Goal: Communication & Community: Answer question/provide support

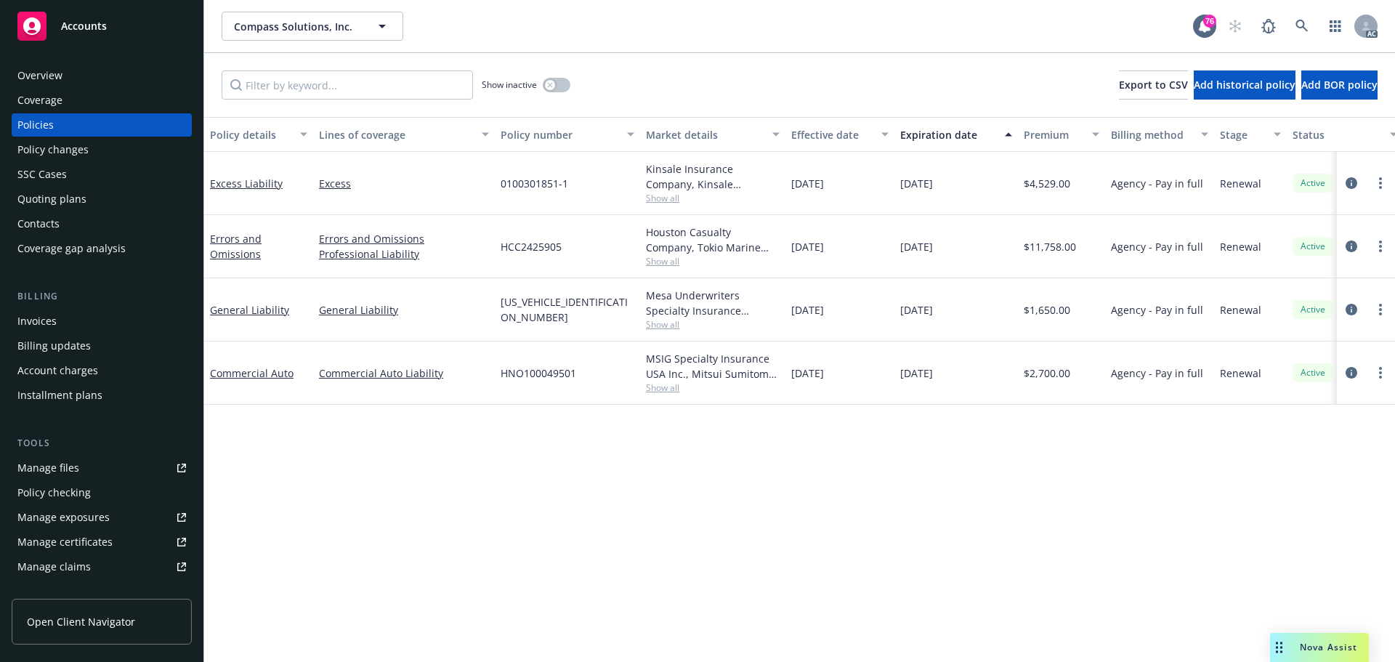
click at [1330, 655] on div "Nova Assist" at bounding box center [1319, 647] width 99 height 29
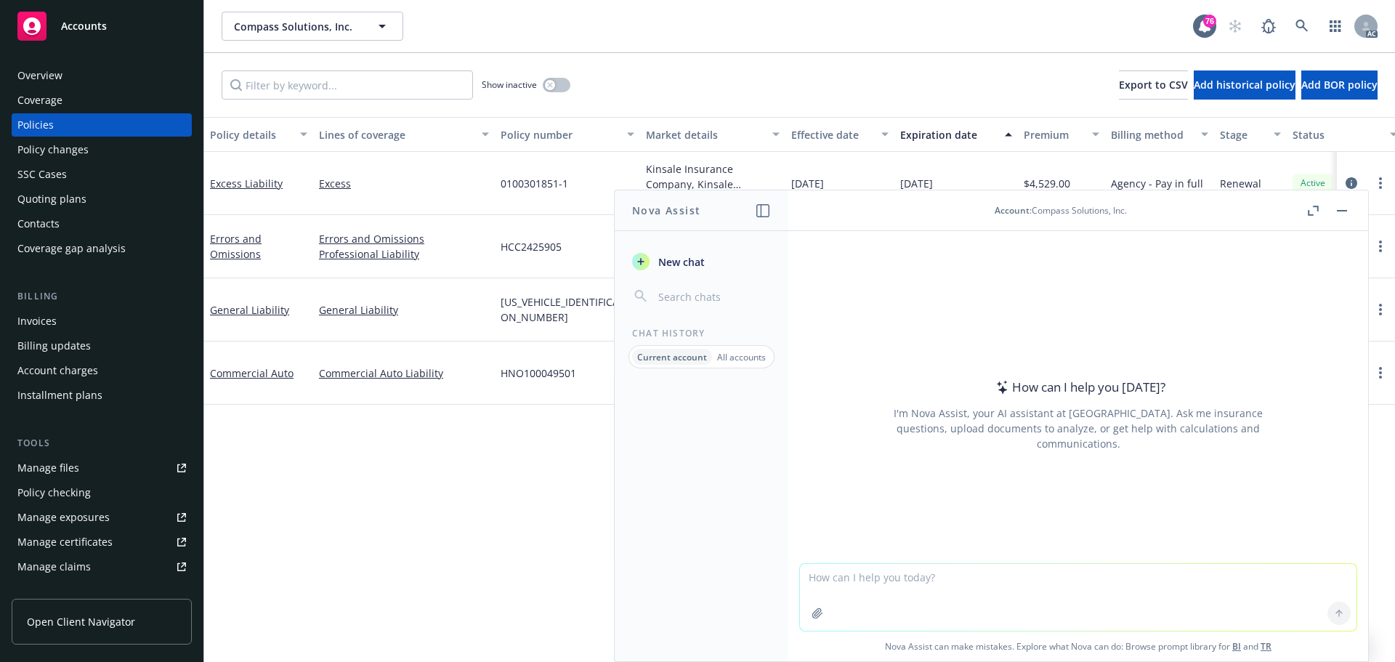
click at [913, 581] on textarea at bounding box center [1078, 597] width 557 height 67
paste textarea "To avoid missing any updates in Indio, we will stop to submit forms to UW until…"
type textarea "refine ' To avoid missing any updates in Indio, we will stop to submit forms to…"
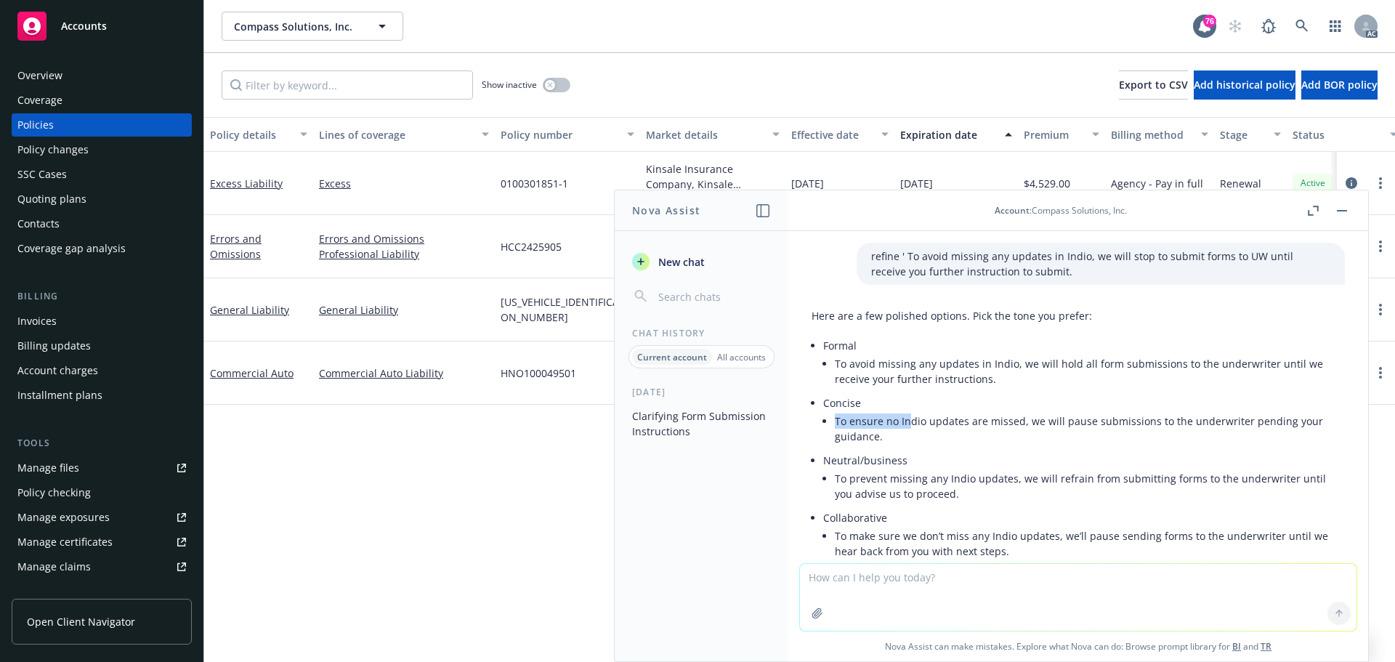
drag, startPoint x: 837, startPoint y: 423, endPoint x: 910, endPoint y: 415, distance: 73.8
click at [910, 415] on li "To ensure no Indio updates are missed, we will pause submissions to the underwr…" at bounding box center [1090, 428] width 510 height 36
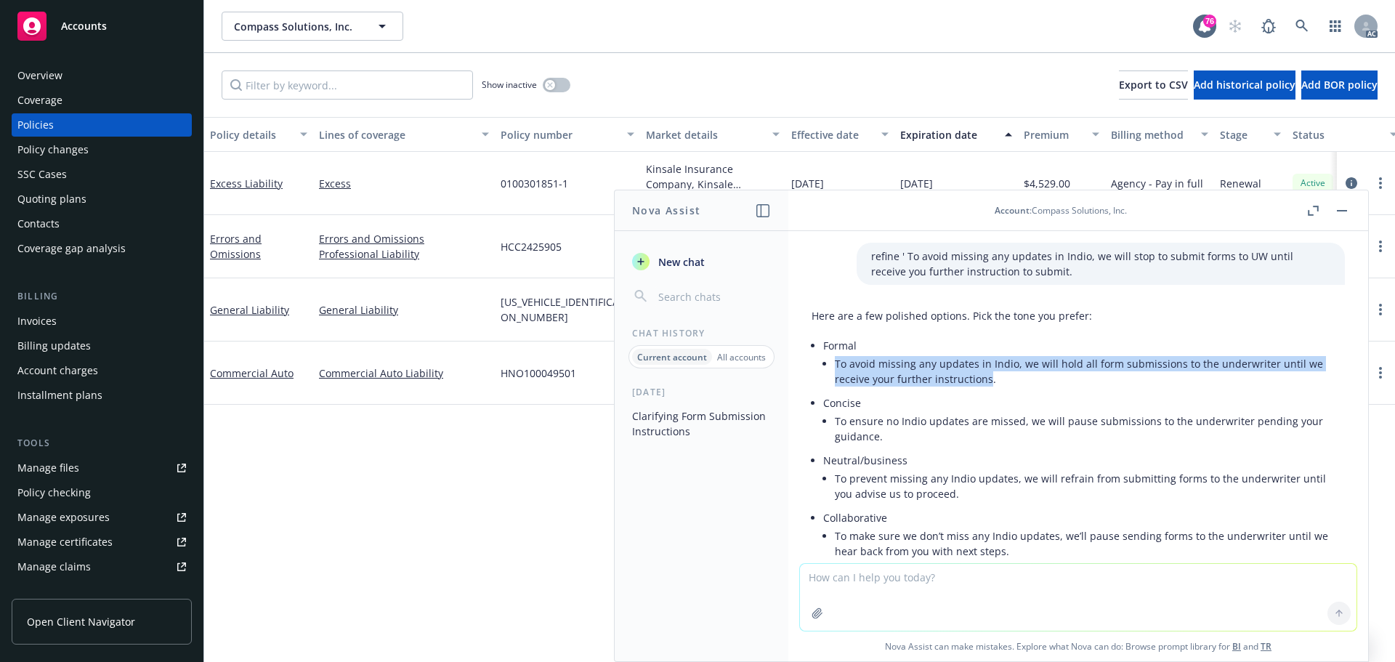
drag, startPoint x: 834, startPoint y: 363, endPoint x: 987, endPoint y: 378, distance: 153.3
click at [987, 378] on li "Formal To avoid missing any updates in Indio, we will hold all form submissions…" at bounding box center [1084, 363] width 522 height 57
copy li "To avoid missing any updates in Indio, we will hold all form submissions to the…"
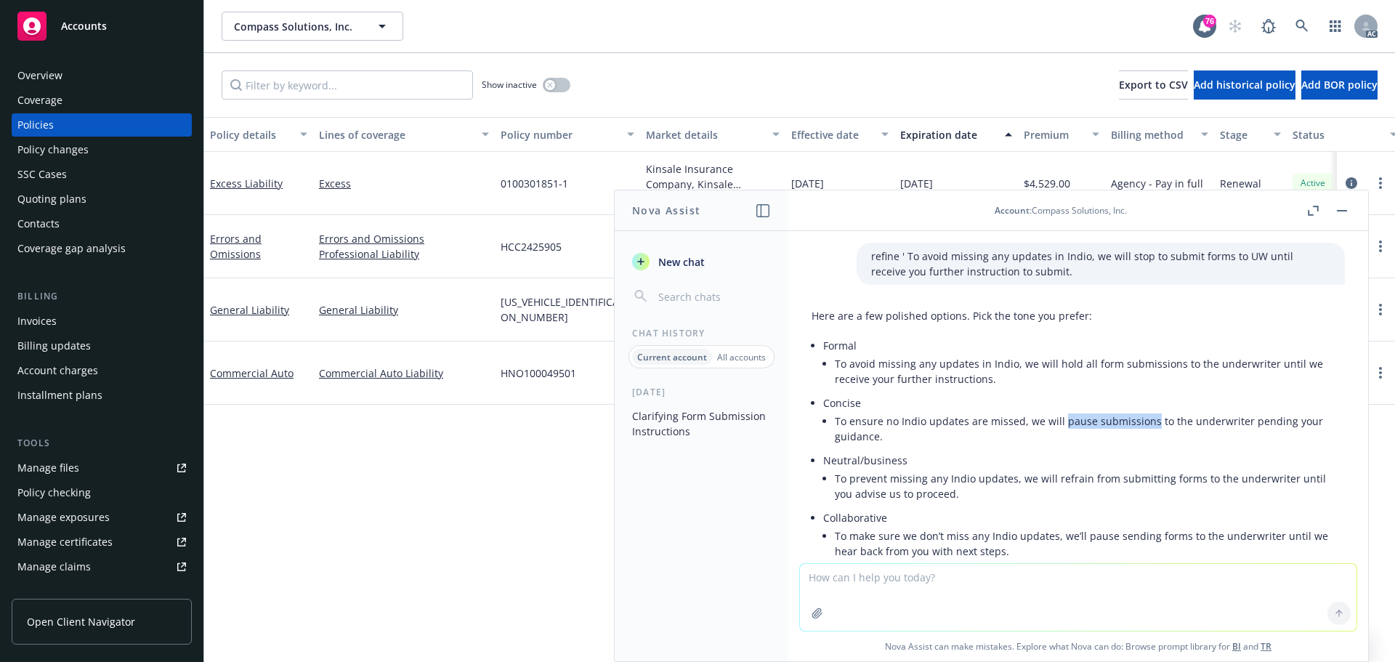
drag, startPoint x: 1060, startPoint y: 426, endPoint x: 1148, endPoint y: 422, distance: 88.0
click at [1148, 422] on li "To ensure no Indio updates are missed, we will pause submissions to the underwr…" at bounding box center [1090, 428] width 510 height 36
copy li "pause submissions"
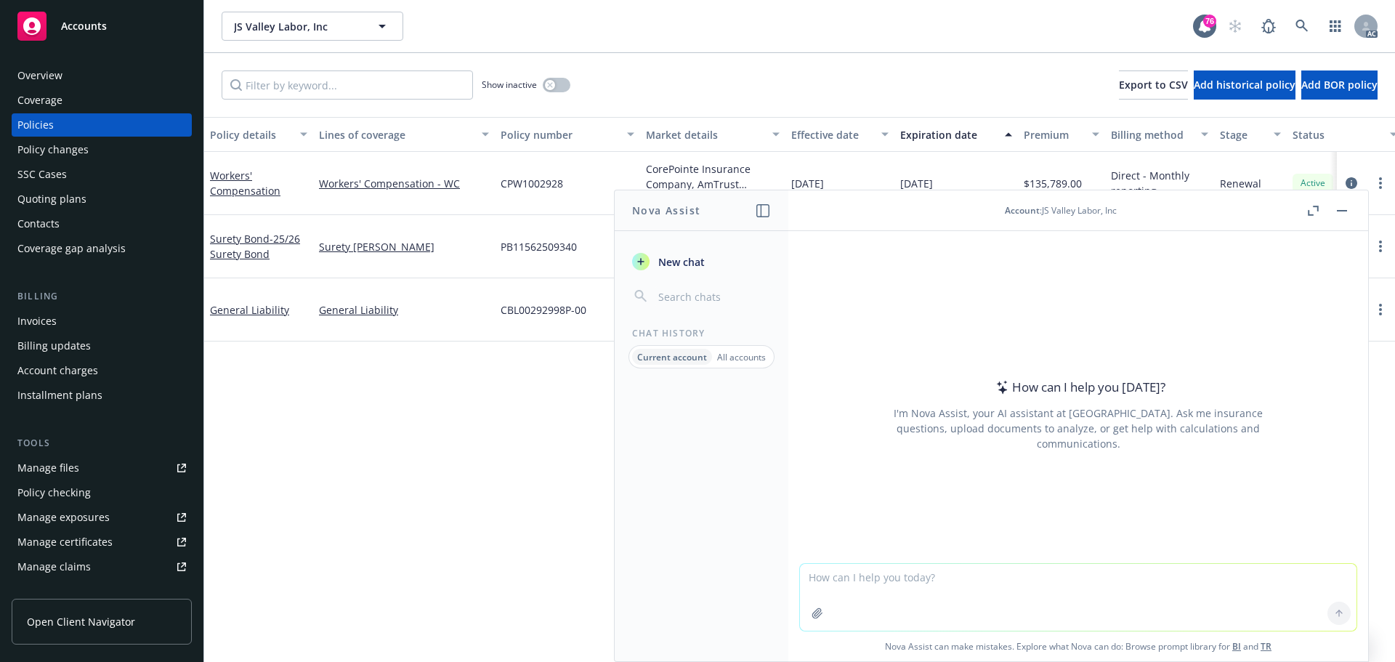
click at [852, 584] on textarea at bounding box center [1078, 597] width 557 height 67
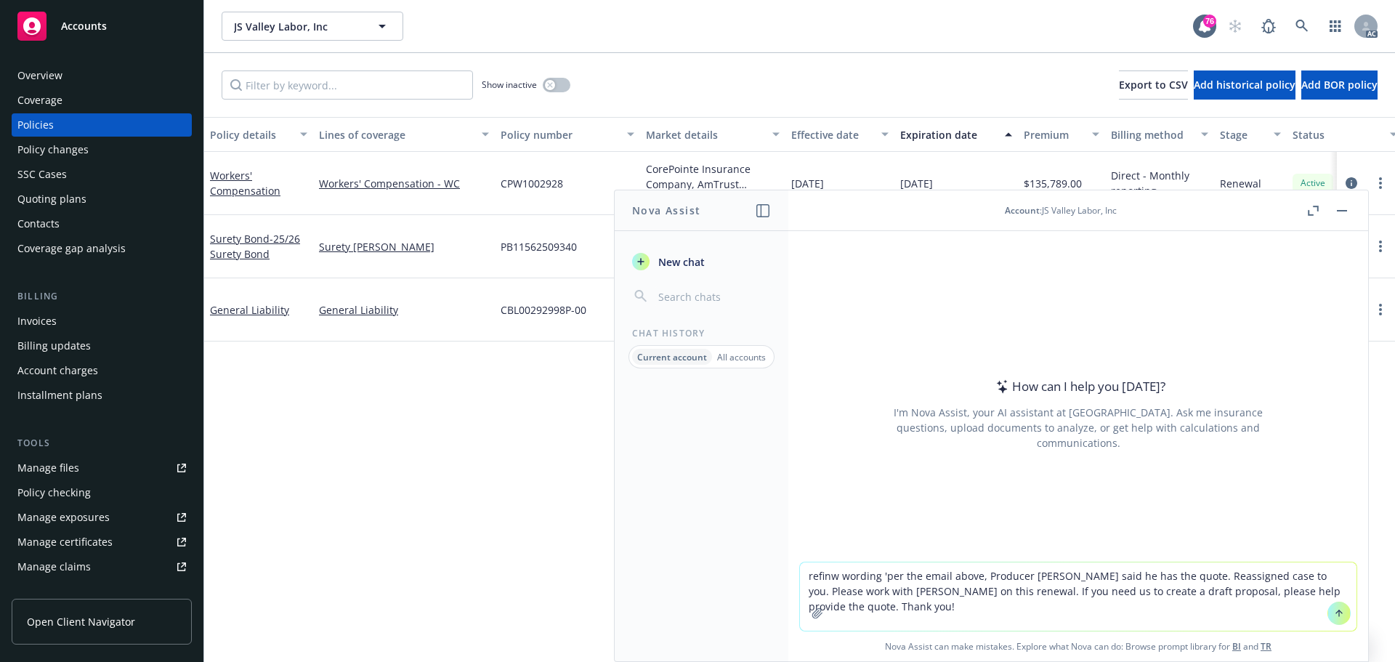
click at [833, 575] on textarea "refinw wording 'per the email above, Producer [PERSON_NAME] said he has the quo…" at bounding box center [1078, 596] width 557 height 68
type textarea "refine wording 'per the email above, Producer [PERSON_NAME] said he has the quo…"
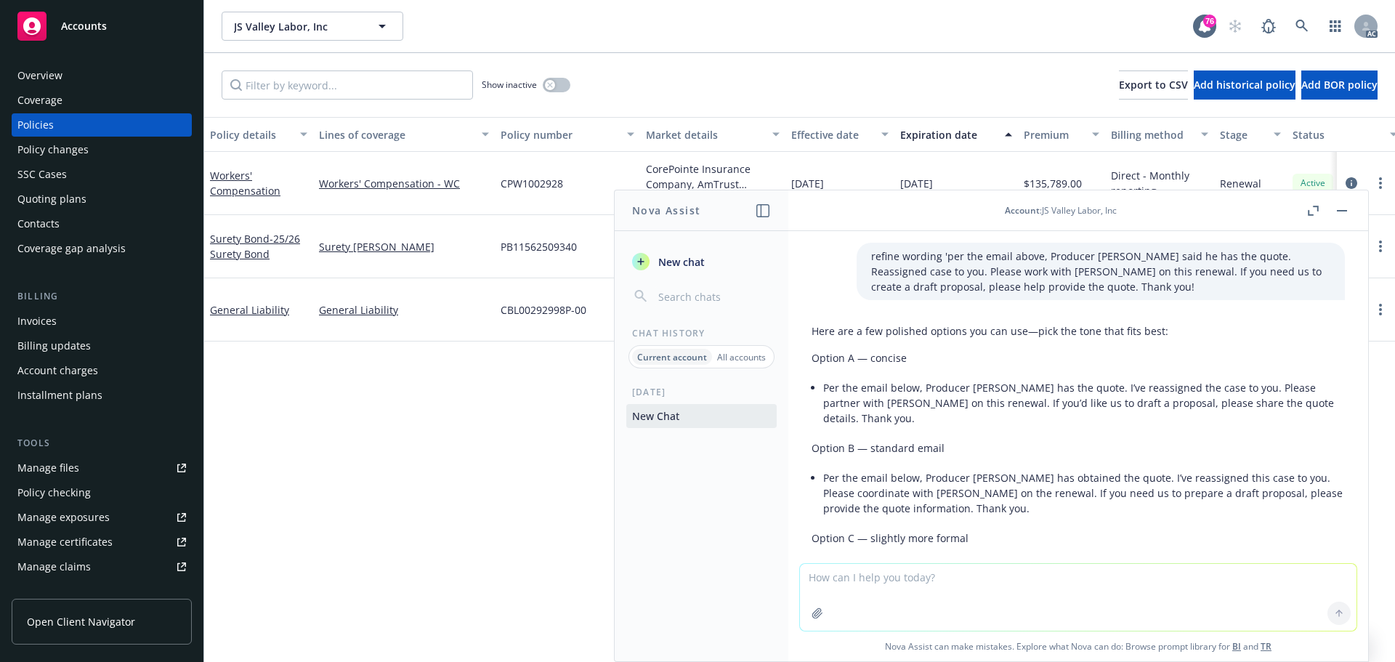
scroll to position [97, 0]
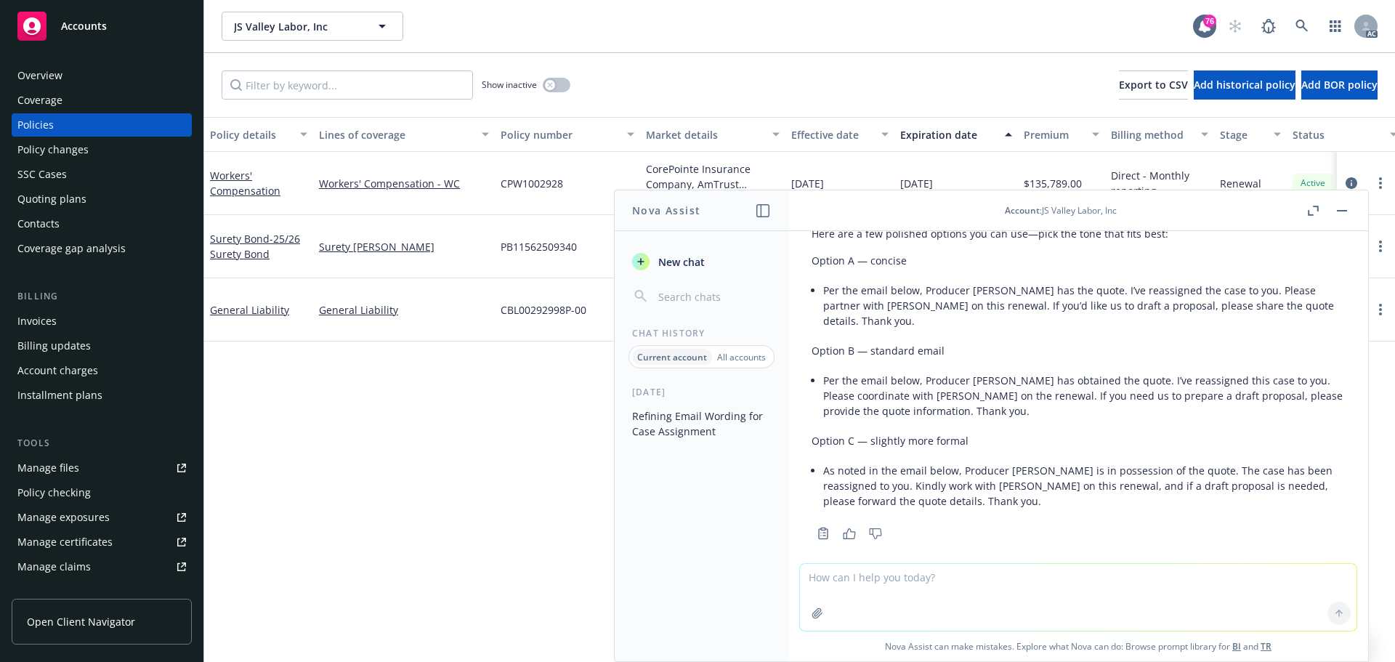
click at [967, 309] on li "Per the email below, Producer [PERSON_NAME] has the quote. I’ve reassigned the …" at bounding box center [1084, 306] width 522 height 52
drag, startPoint x: 824, startPoint y: 289, endPoint x: 1061, endPoint y: 294, distance: 237.6
click at [1061, 294] on li "Per the email below, Producer [PERSON_NAME] has the quote. I’ve reassigned the …" at bounding box center [1084, 306] width 522 height 52
copy li "Per the email below, Producer [PERSON_NAME] has the quote."
drag, startPoint x: 862, startPoint y: 472, endPoint x: 1011, endPoint y: 478, distance: 149.8
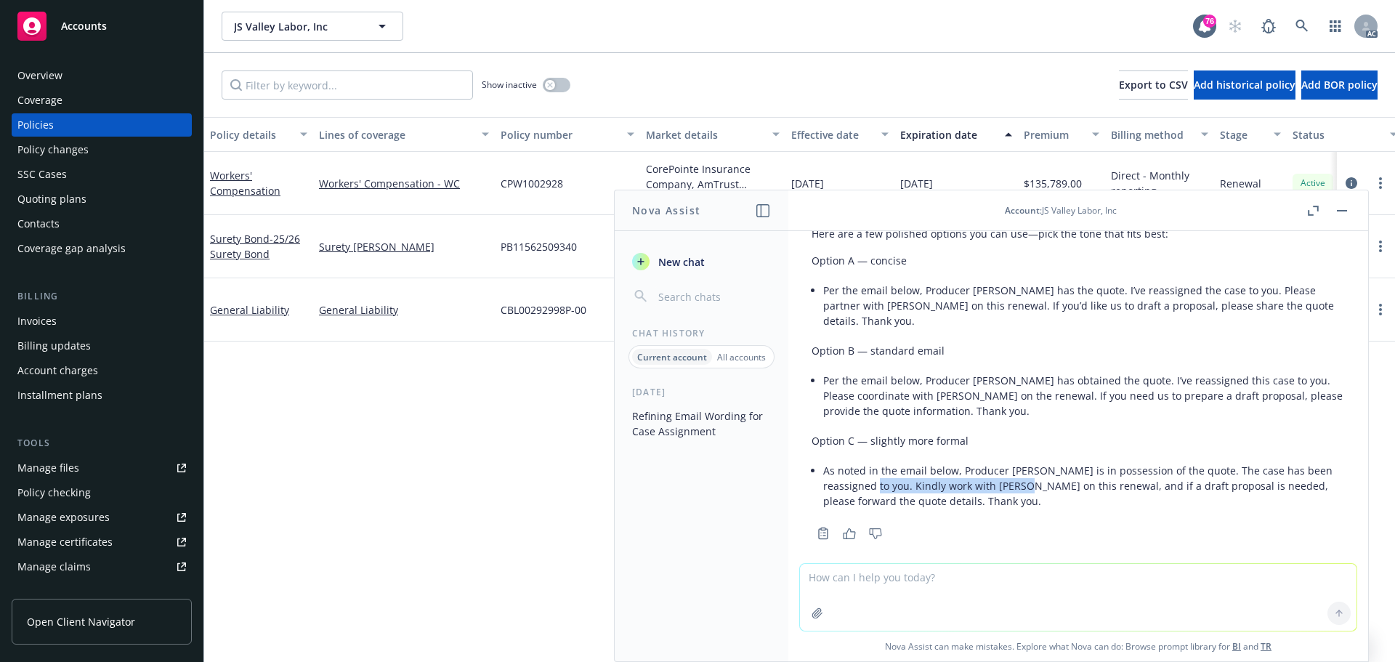
click at [1011, 475] on li "As noted in the email below, Producer [PERSON_NAME] is in possession of the quo…" at bounding box center [1084, 486] width 522 height 52
click at [992, 500] on div "Here are a few polished options you can use—pick the tone that fits best: Optio…" at bounding box center [1078, 368] width 533 height 297
drag, startPoint x: 860, startPoint y: 474, endPoint x: 1037, endPoint y: 474, distance: 177.3
click at [1037, 474] on li "As noted in the email below, Producer [PERSON_NAME] is in possession of the quo…" at bounding box center [1084, 486] width 522 height 52
copy li "Kindly work with [PERSON_NAME] on this renewal"
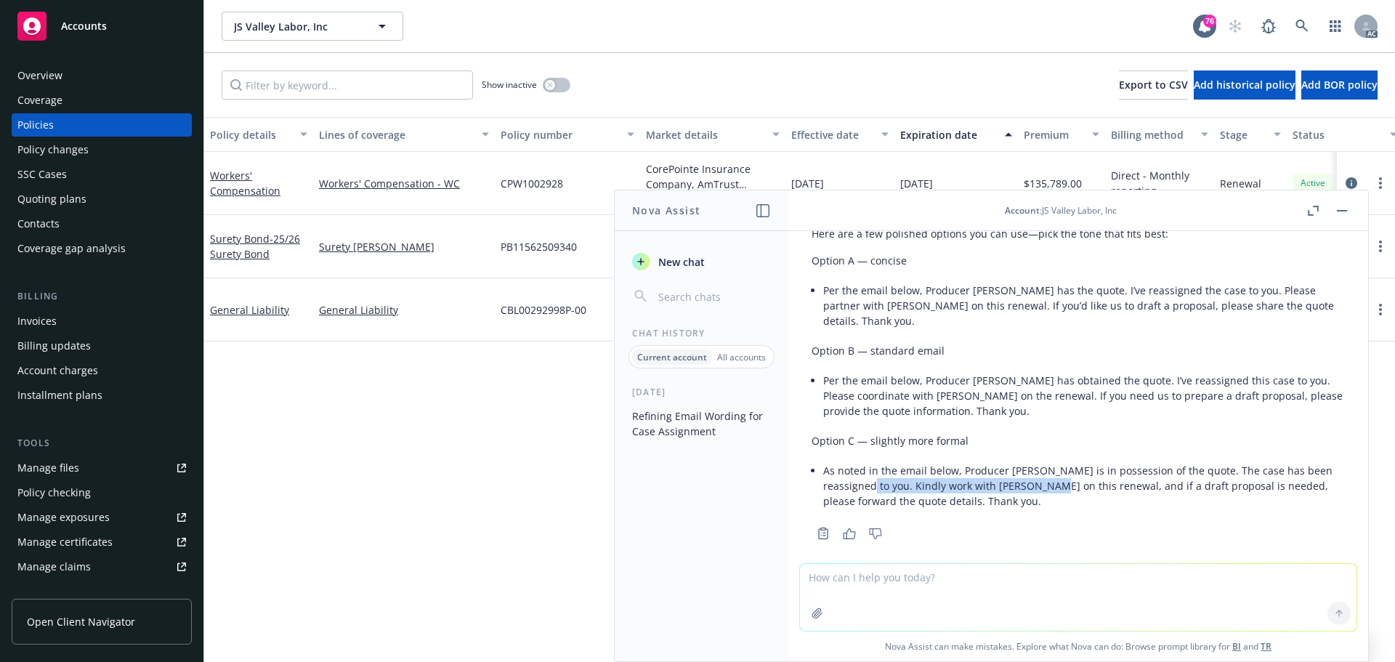
click at [871, 469] on li "As noted in the email below, Producer [PERSON_NAME] is in possession of the quo…" at bounding box center [1084, 486] width 522 height 52
drag, startPoint x: 858, startPoint y: 471, endPoint x: 887, endPoint y: 473, distance: 29.1
click at [887, 473] on li "As noted in the email below, Producer [PERSON_NAME] is in possession of the quo…" at bounding box center [1084, 486] width 522 height 52
copy li "Kindly"
drag, startPoint x: 1340, startPoint y: 210, endPoint x: 1012, endPoint y: 115, distance: 341.9
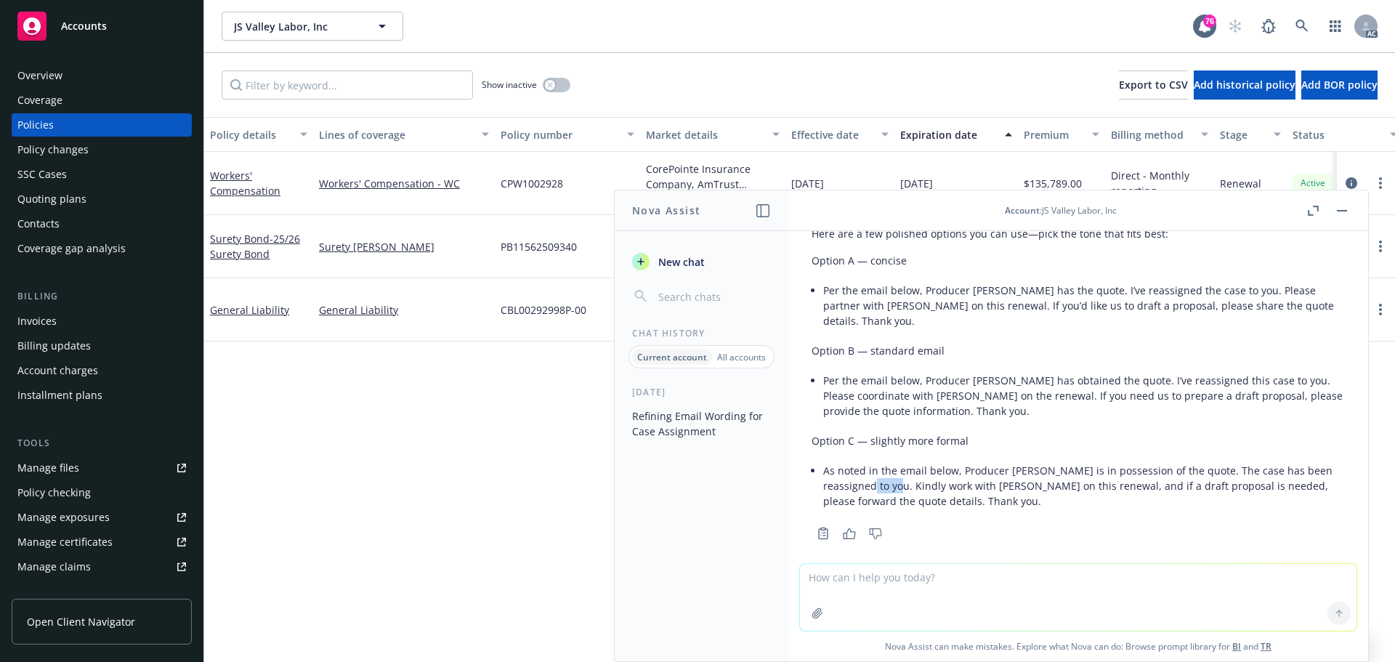
click at [1340, 210] on rect "button" at bounding box center [1342, 210] width 10 height 1
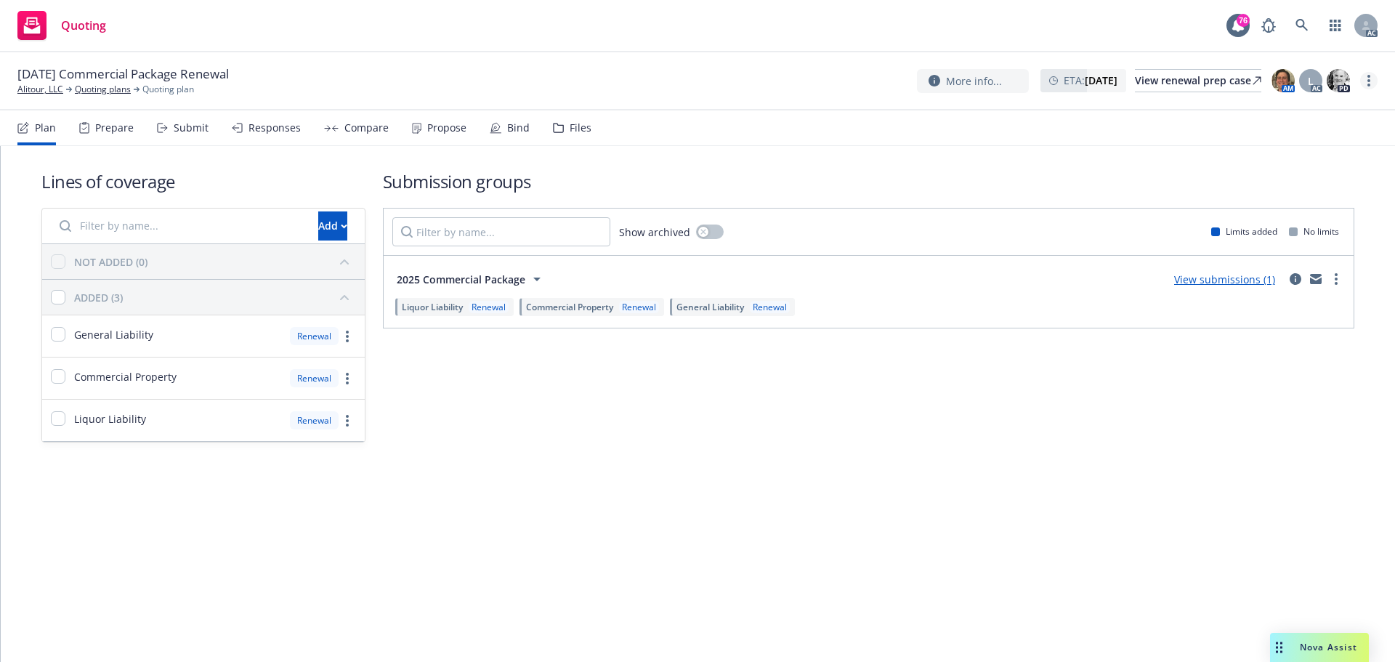
click at [1367, 81] on icon "more" at bounding box center [1368, 81] width 3 height 12
click at [1340, 114] on link "Copy logging email" at bounding box center [1296, 110] width 162 height 29
click at [1319, 649] on span "Nova Assist" at bounding box center [1328, 647] width 57 height 12
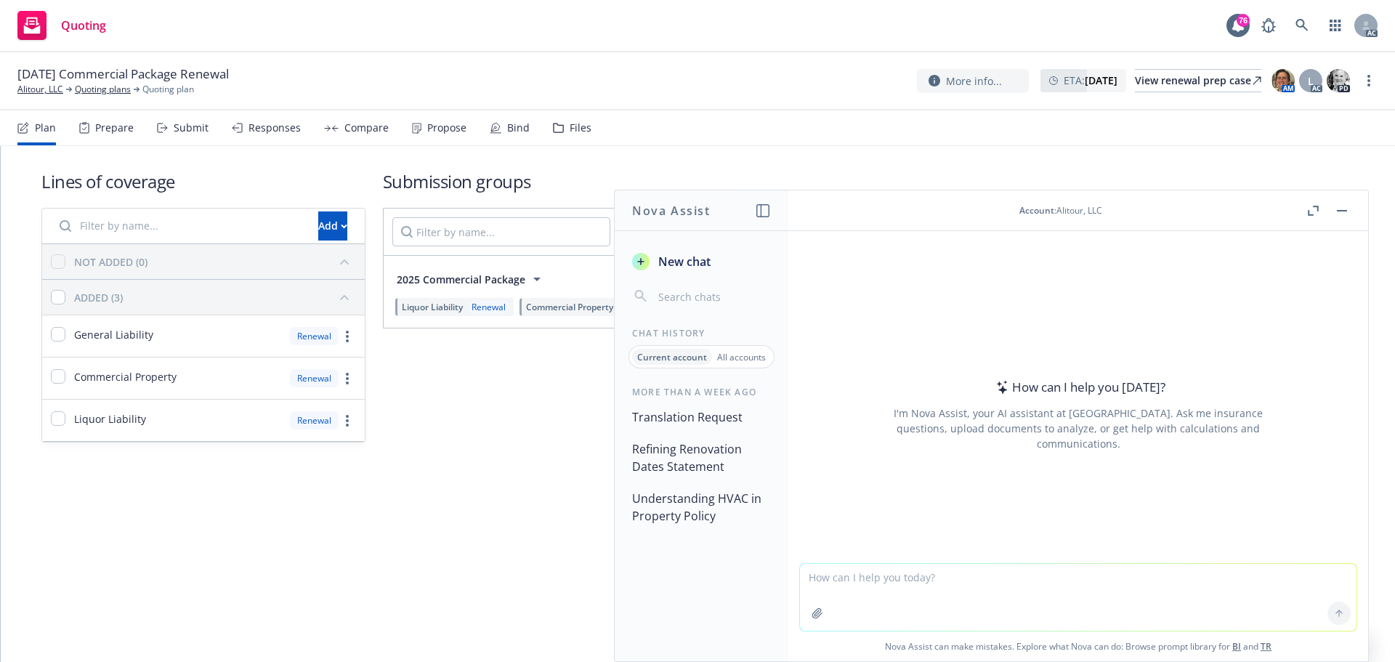
click at [943, 587] on textarea at bounding box center [1078, 597] width 557 height 67
paste textarea "the liquor supplemental shows 850k total Receipts, while it adds up to 925k in …"
type textarea "refine 'the liquor supplemental shows 850k total Receipts, while it adds up to …"
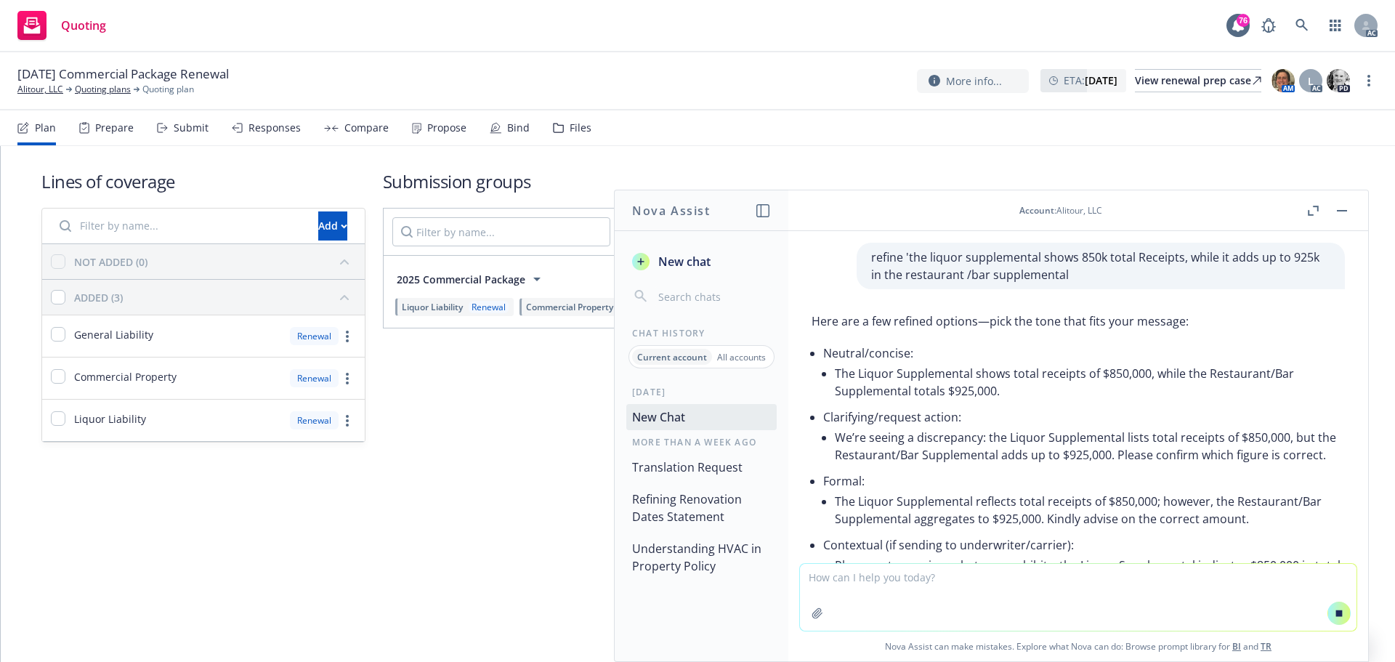
drag, startPoint x: 724, startPoint y: 468, endPoint x: 918, endPoint y: 597, distance: 233.1
click at [918, 597] on textarea at bounding box center [1078, 597] width 557 height 67
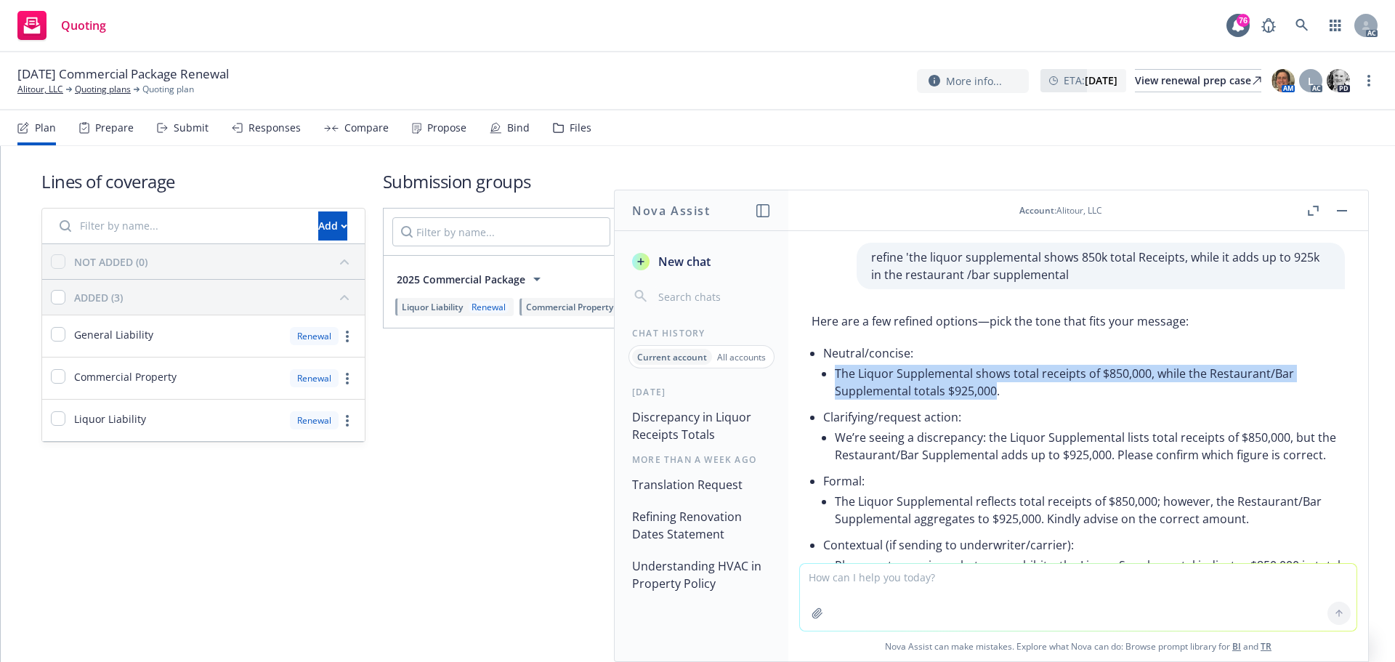
drag, startPoint x: 836, startPoint y: 372, endPoint x: 994, endPoint y: 395, distance: 159.3
click at [994, 395] on li "The Liquor Supplemental shows total receipts of $850,000, while the Restaurant/…" at bounding box center [1090, 382] width 510 height 41
copy li "The Liquor Supplemental shows total receipts of $850,000, while the Restaurant/…"
